Goal: Task Accomplishment & Management: Use online tool/utility

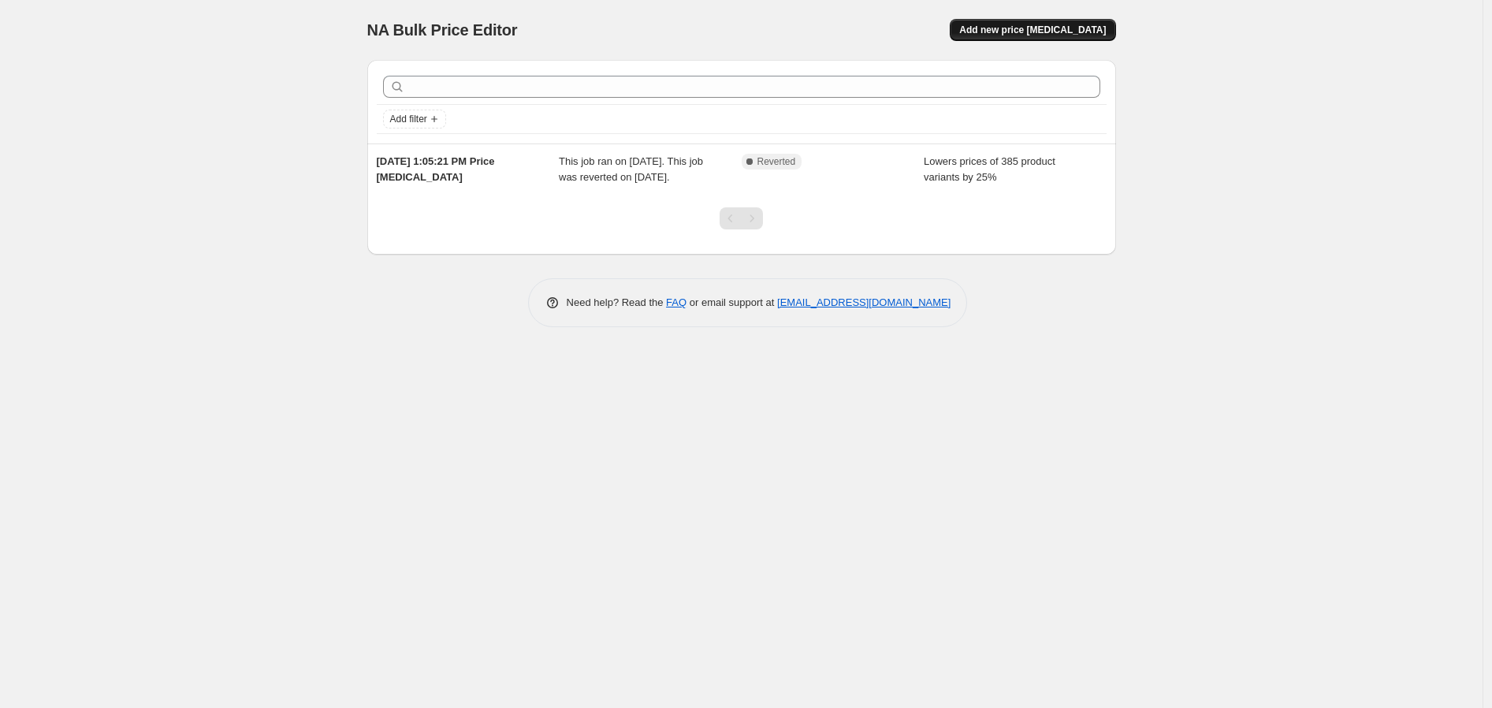
click at [1023, 28] on span "Add new price [MEDICAL_DATA]" at bounding box center [1032, 30] width 147 height 13
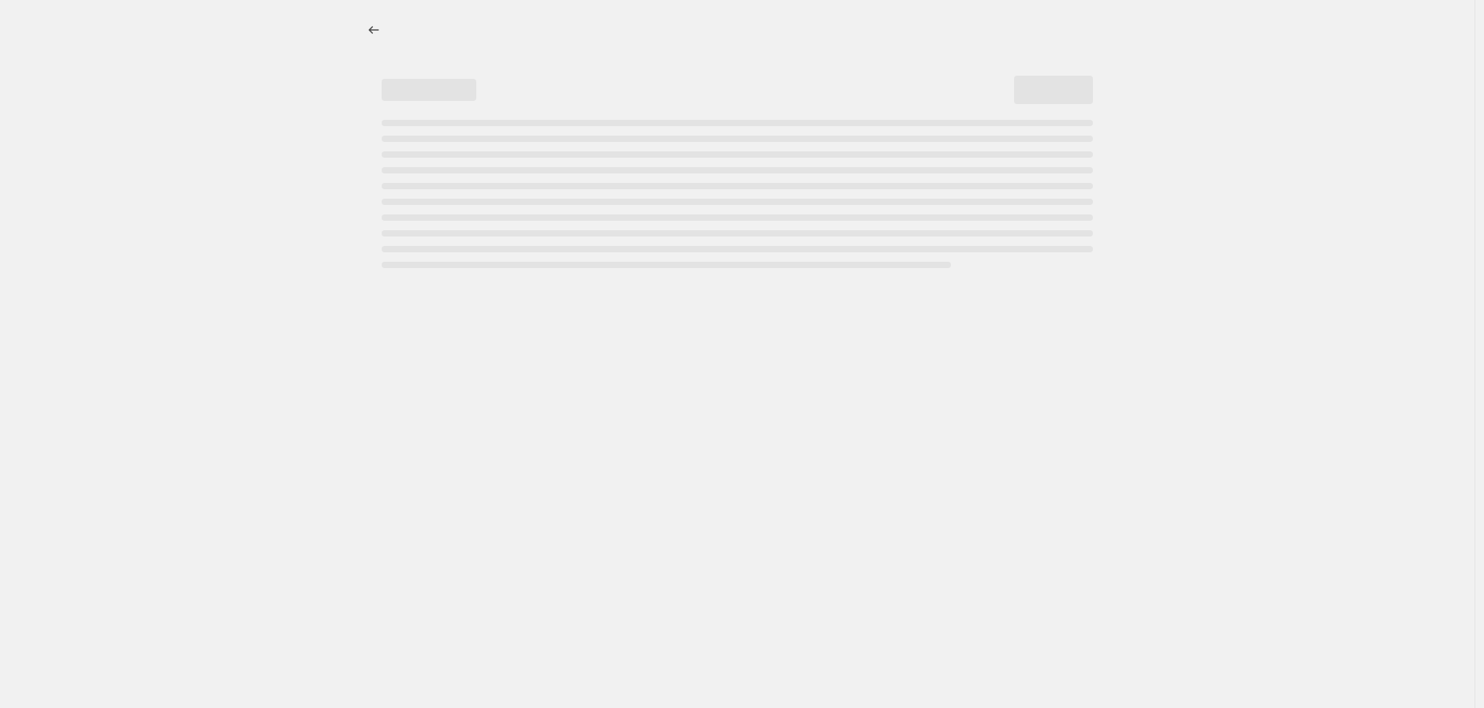
select select "percentage"
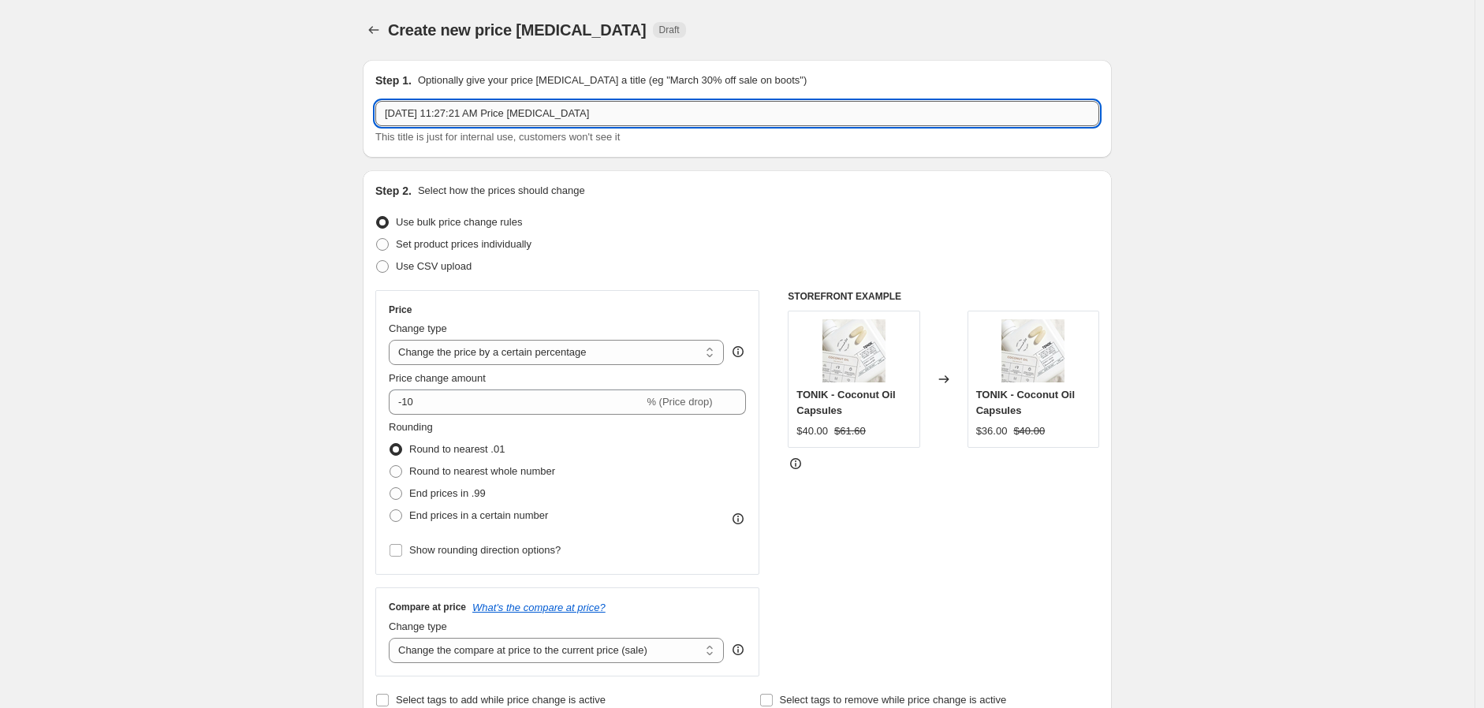
drag, startPoint x: 610, startPoint y: 109, endPoint x: 456, endPoint y: 116, distance: 154.7
click at [456, 116] on input "[DATE] 11:27:21 AM Price [MEDICAL_DATA]" at bounding box center [737, 113] width 724 height 25
type input "[DATE], 30% off sitewide sale - spring"
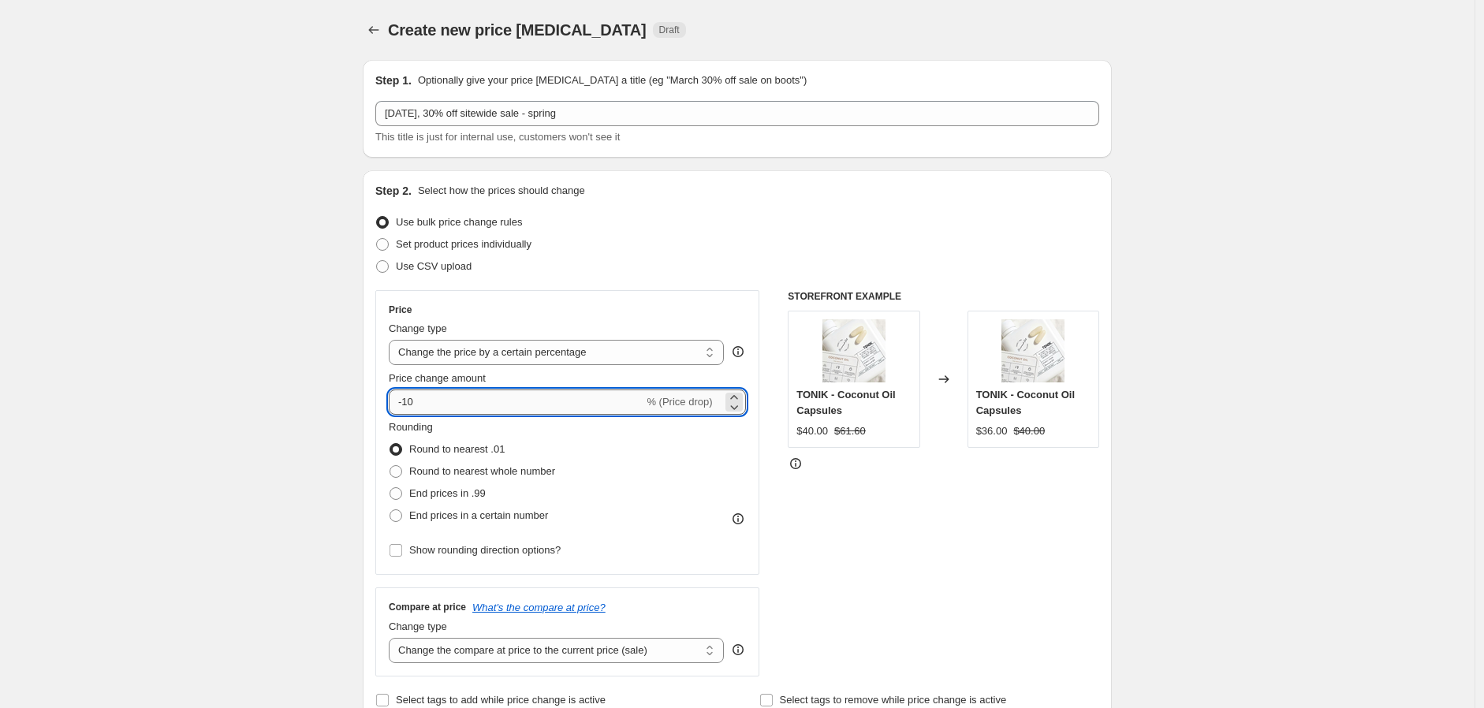
click at [423, 409] on input "-10" at bounding box center [516, 401] width 255 height 25
type input "-1"
type input "-30"
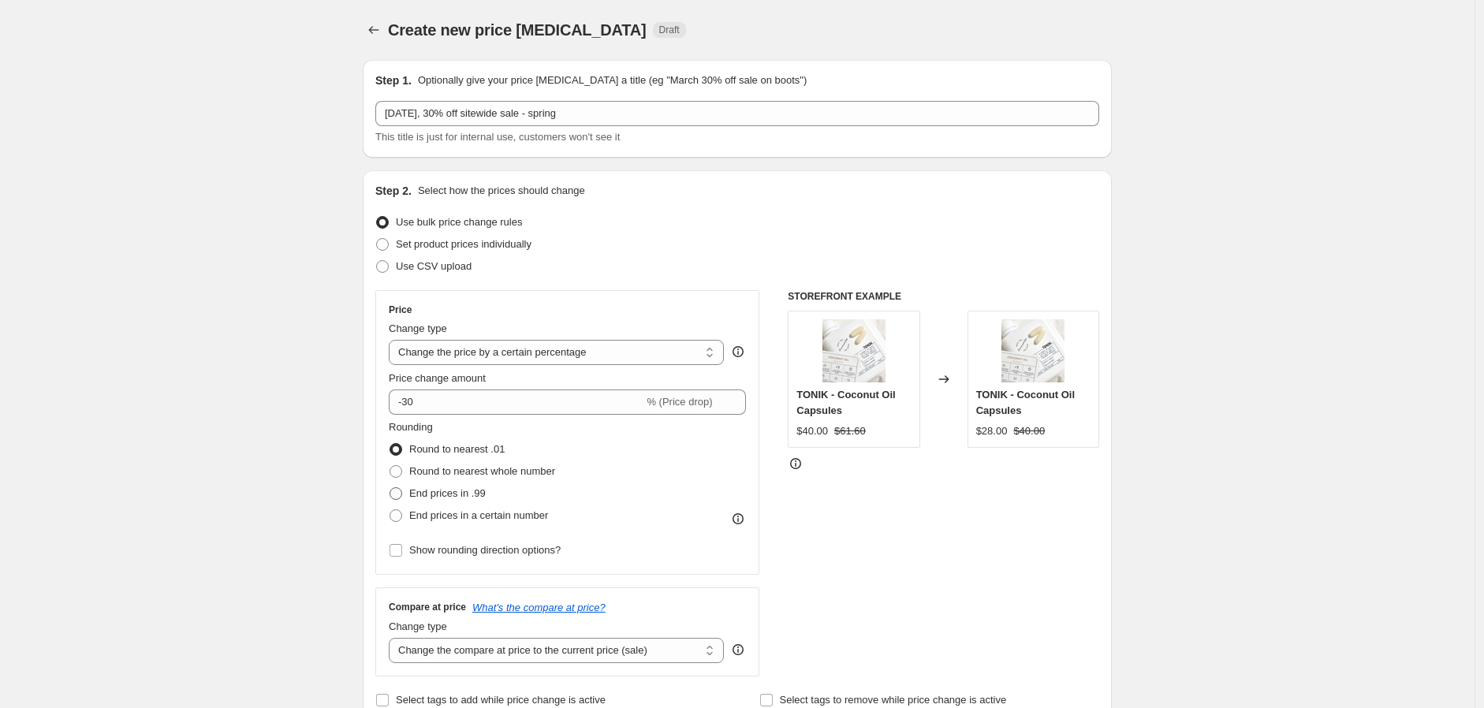
click at [402, 493] on span at bounding box center [395, 493] width 13 height 13
click at [390, 488] on input "End prices in .99" at bounding box center [389, 487] width 1 height 1
radio input "true"
click at [407, 454] on label "Round to nearest .01" at bounding box center [447, 449] width 116 height 22
click at [390, 444] on input "Round to nearest .01" at bounding box center [389, 443] width 1 height 1
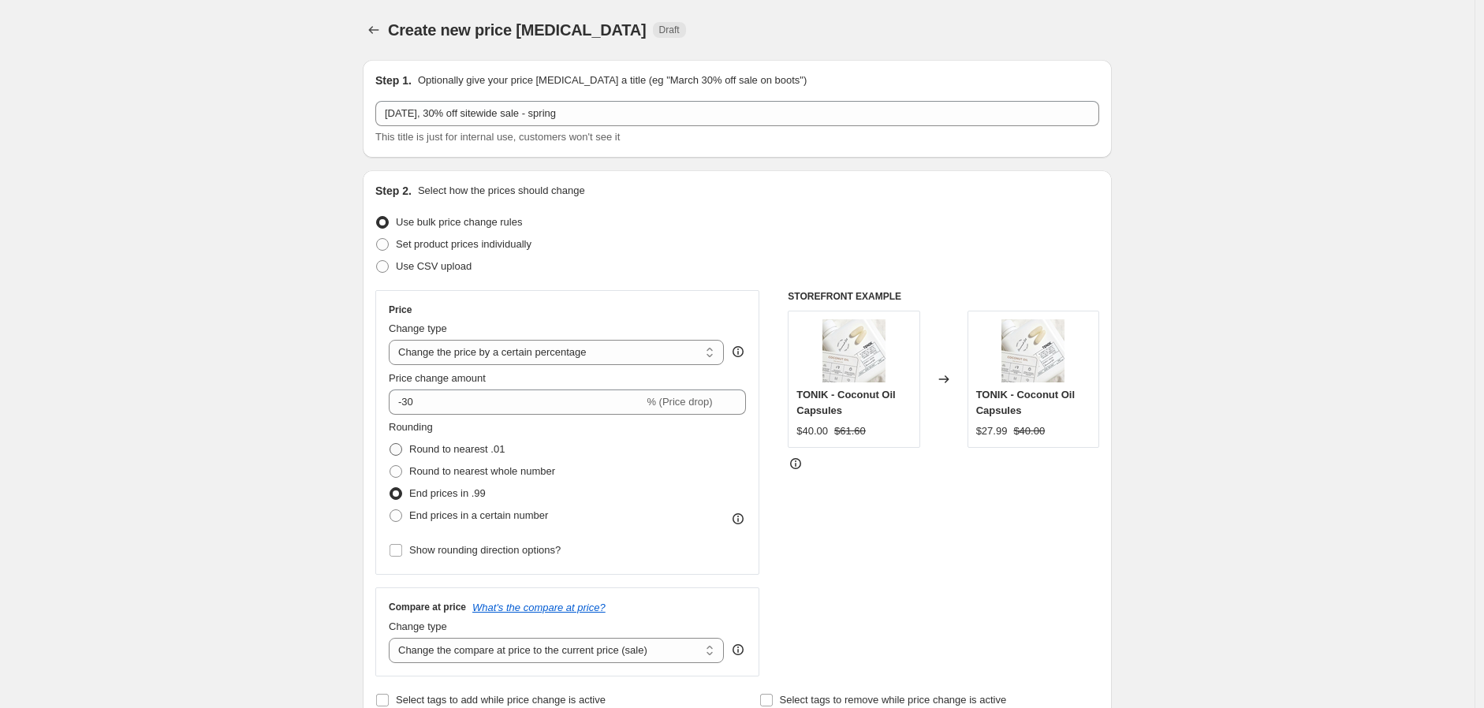
radio input "true"
click at [402, 493] on span at bounding box center [395, 493] width 13 height 13
click at [390, 488] on input "End prices in .99" at bounding box center [389, 487] width 1 height 1
radio input "true"
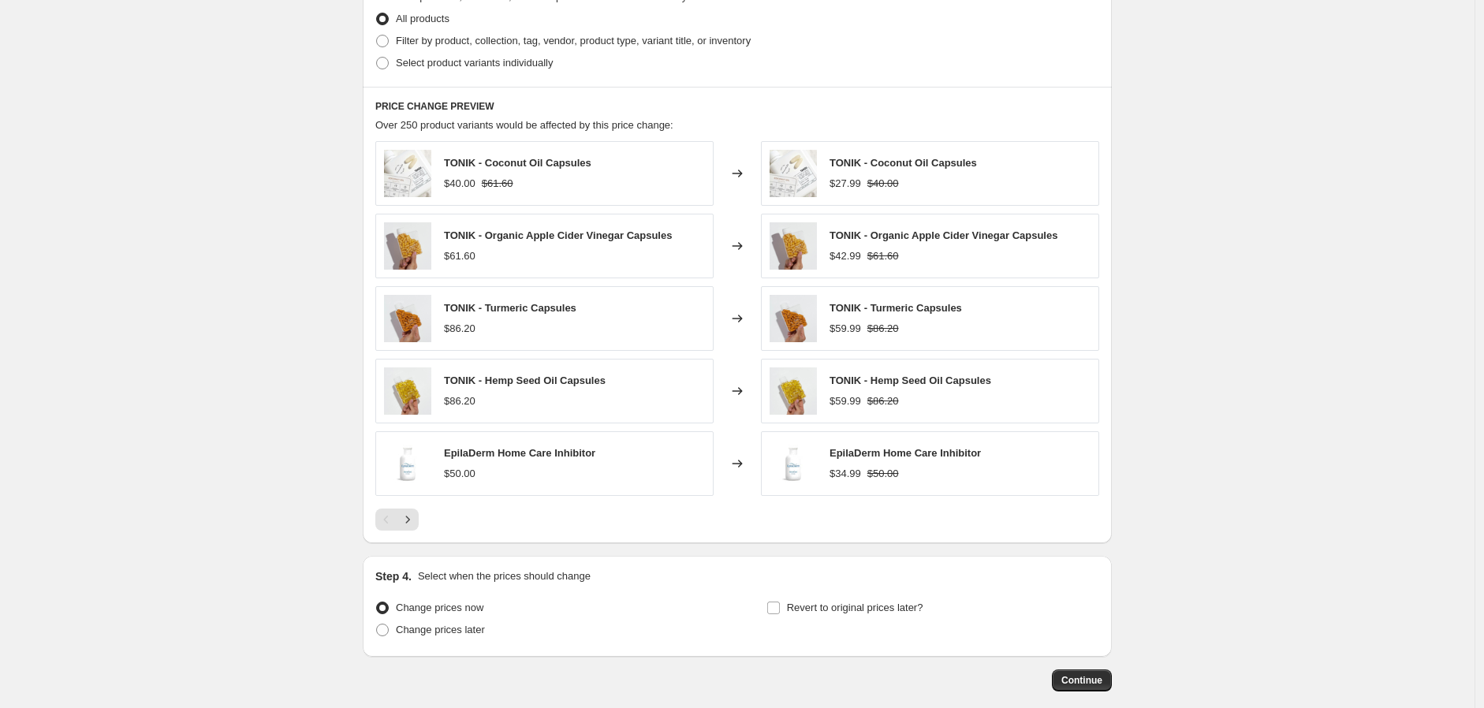
scroll to position [868, 0]
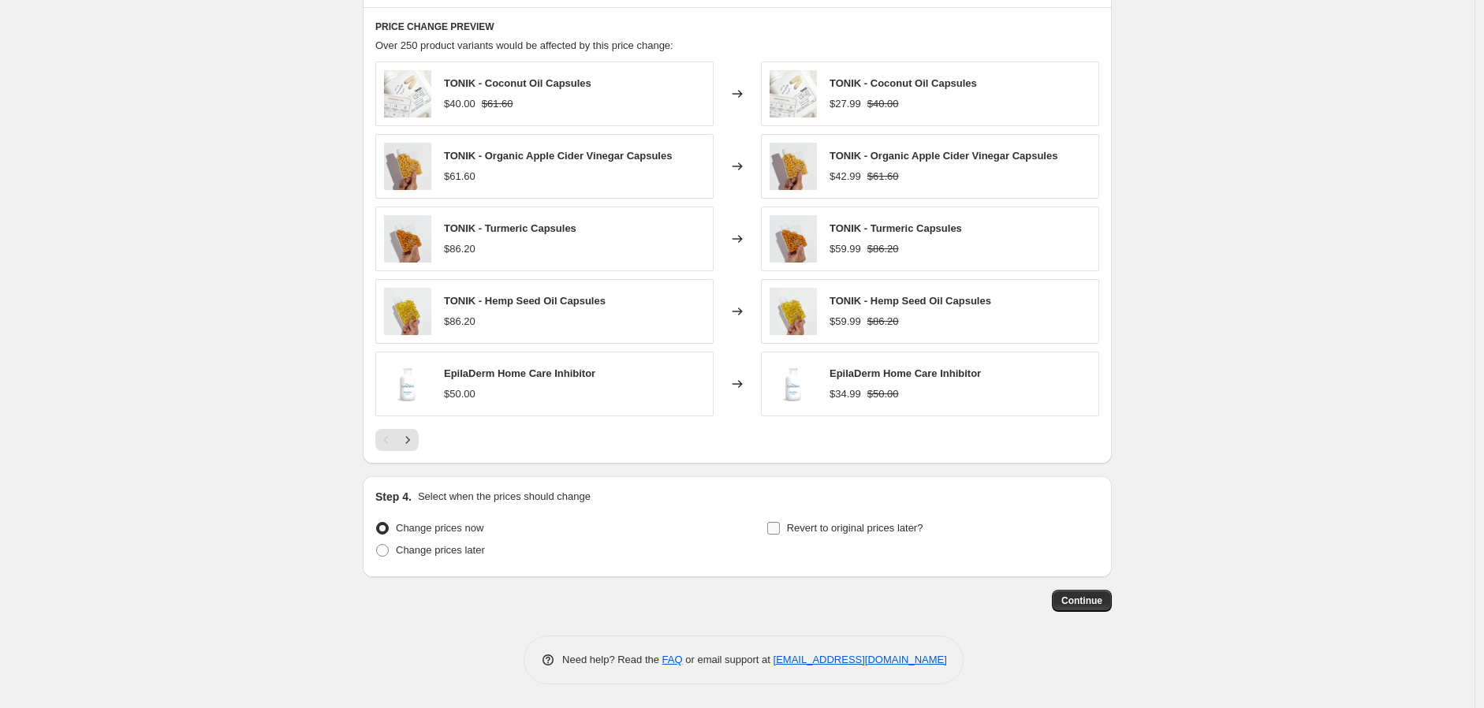
click at [777, 529] on input "Revert to original prices later?" at bounding box center [773, 528] width 13 height 13
checkbox input "true"
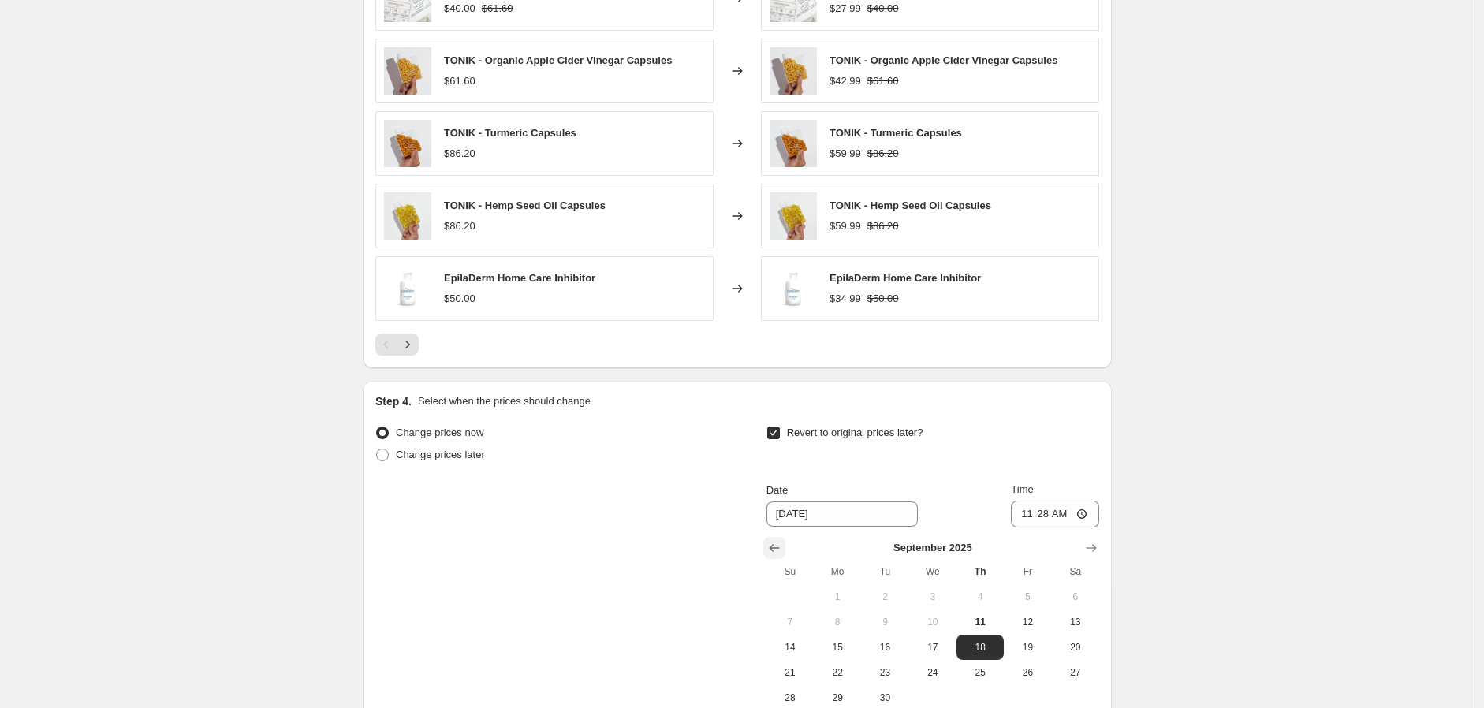
scroll to position [1130, 0]
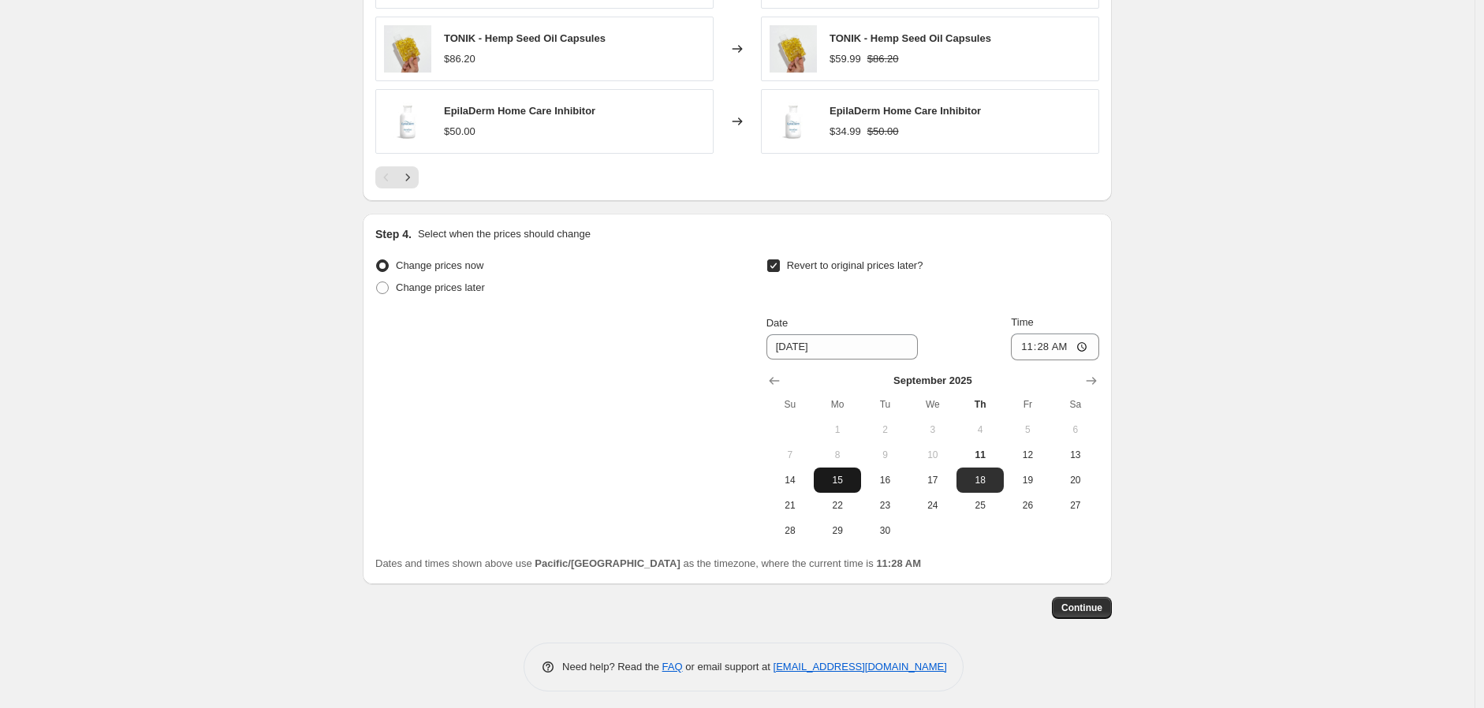
click at [845, 478] on span "15" at bounding box center [837, 480] width 35 height 13
type input "[DATE]"
click at [1030, 347] on input "11:28" at bounding box center [1055, 346] width 88 height 27
type input "06:00"
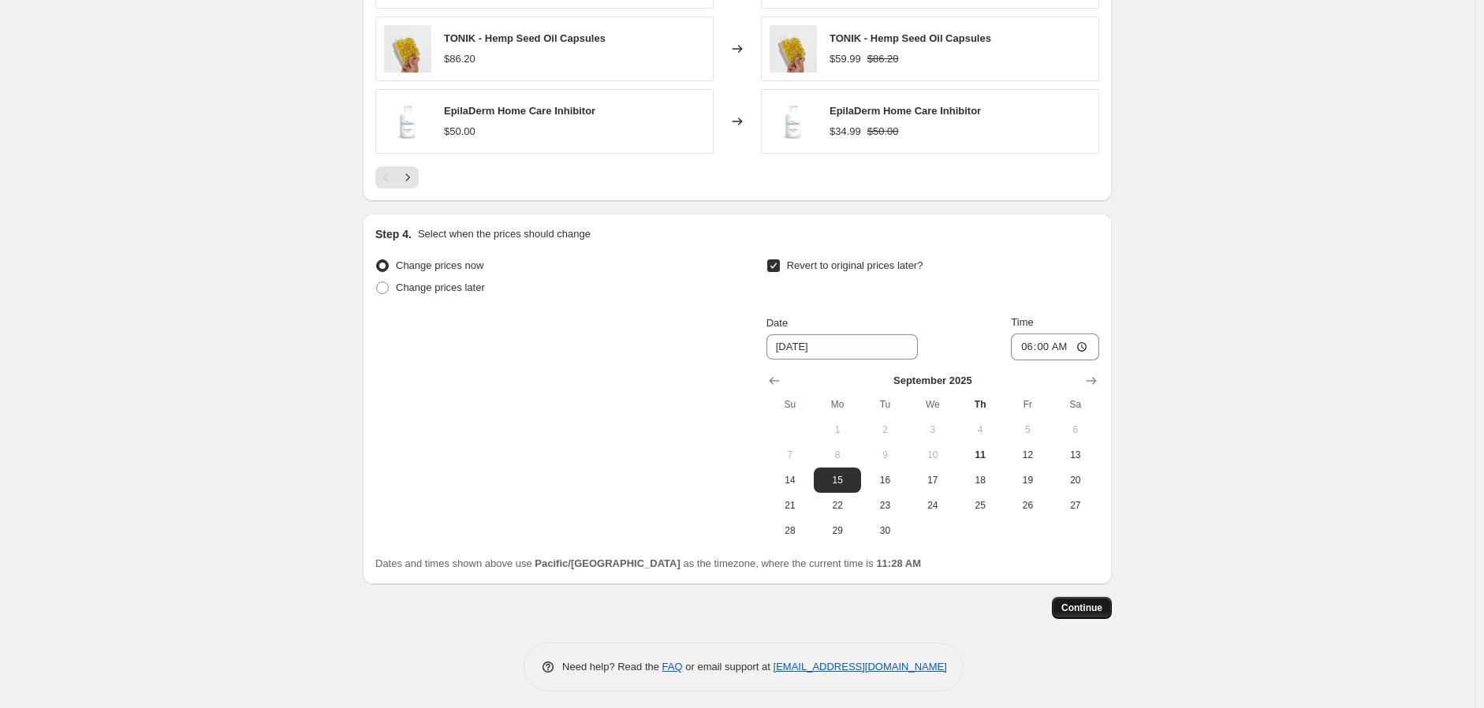
click at [1084, 611] on span "Continue" at bounding box center [1081, 608] width 41 height 13
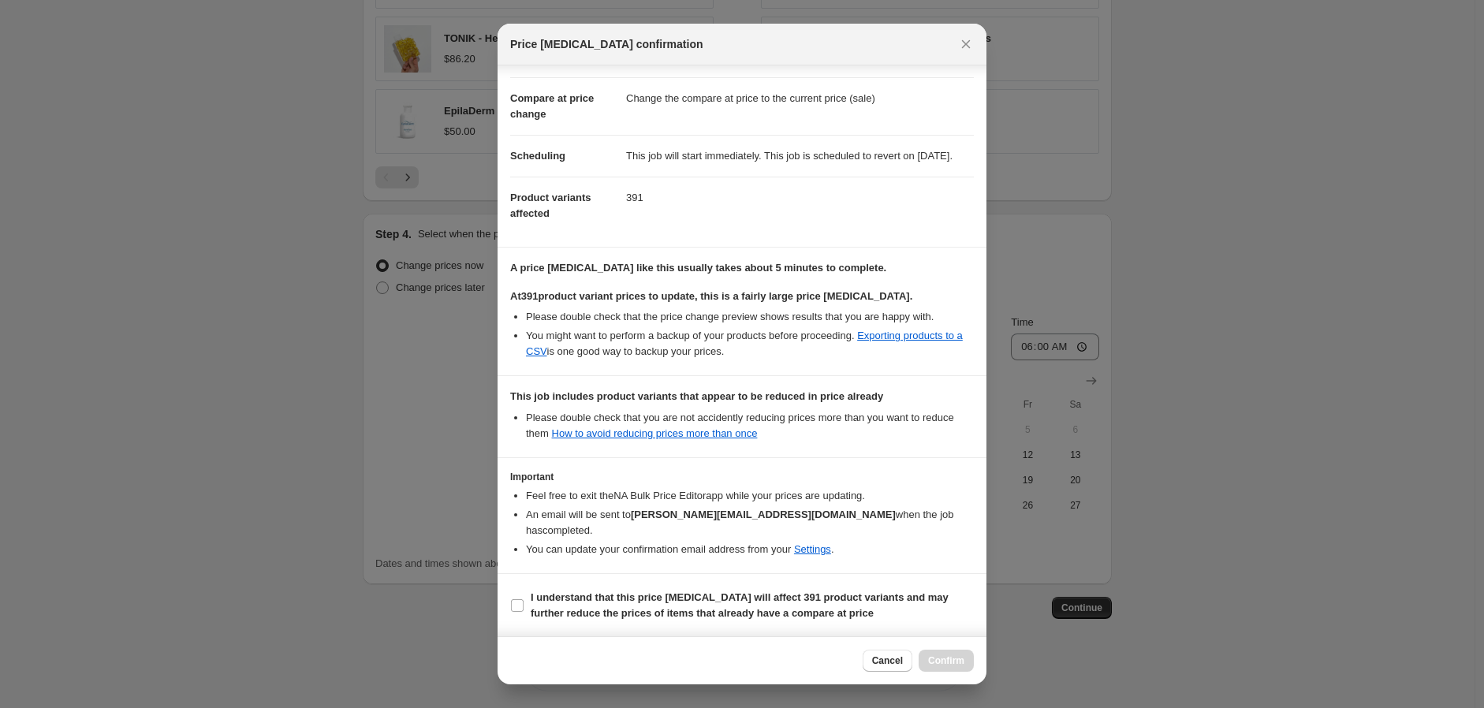
scroll to position [74, 0]
